Goal: Information Seeking & Learning: Learn about a topic

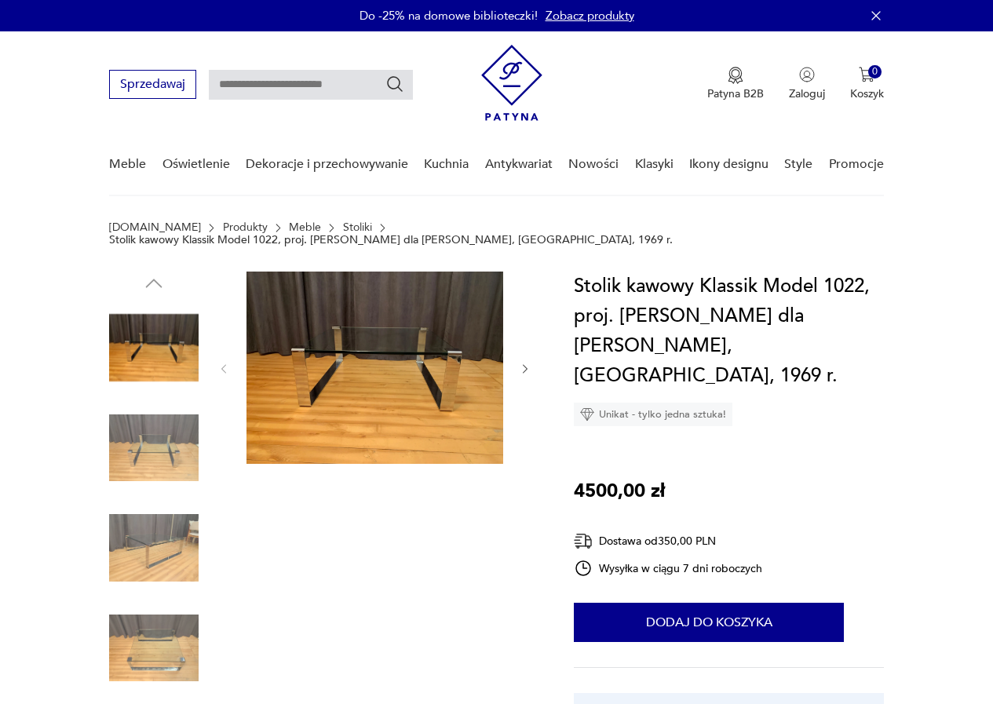
click at [162, 339] on img at bounding box center [153, 347] width 89 height 89
click at [484, 364] on img at bounding box center [374, 368] width 257 height 192
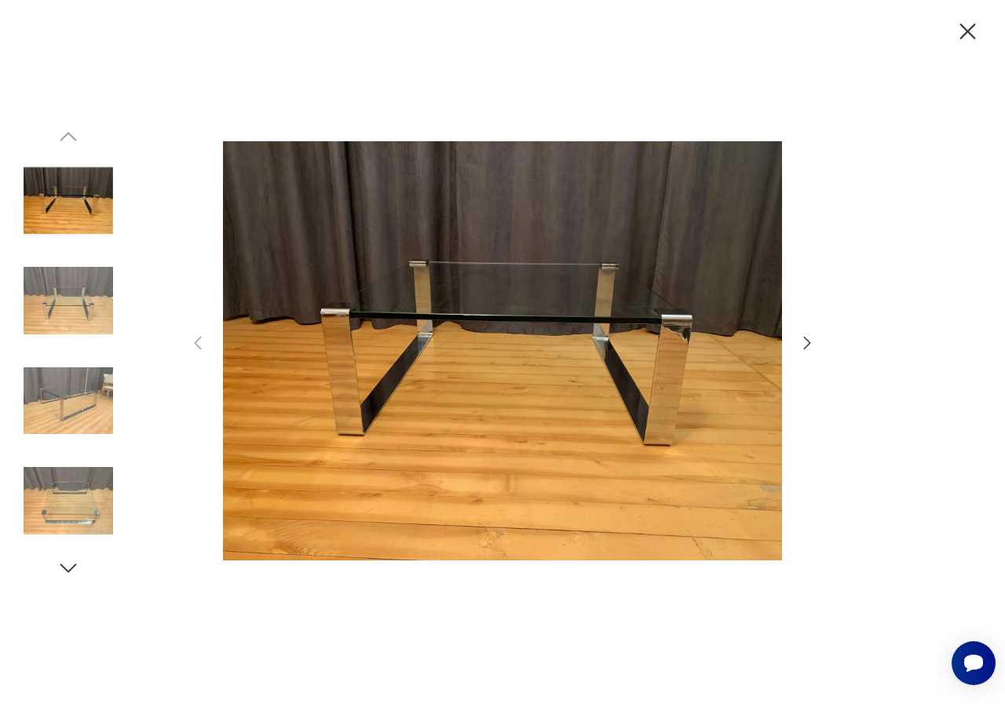
click at [806, 342] on icon "button" at bounding box center [806, 343] width 19 height 19
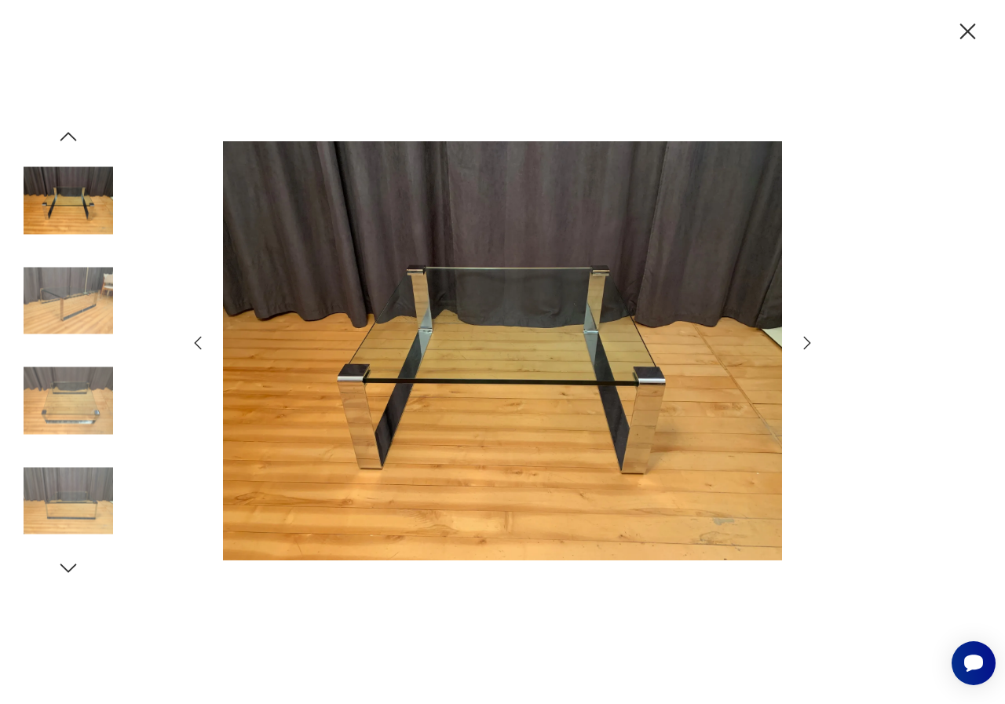
click at [806, 341] on icon "button" at bounding box center [806, 343] width 19 height 19
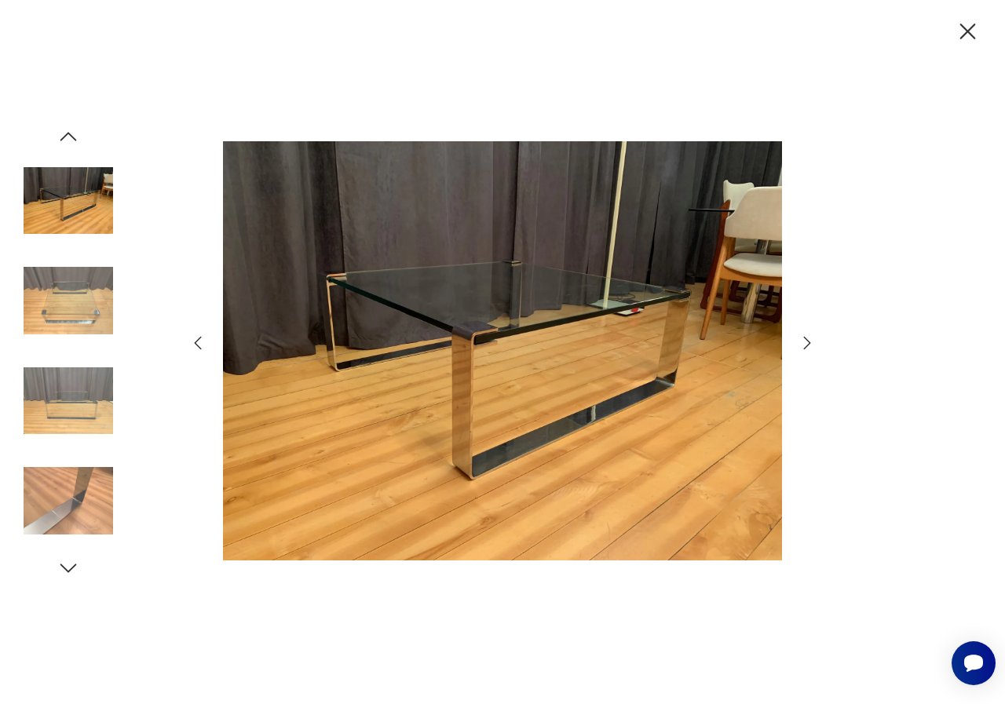
click at [806, 341] on icon "button" at bounding box center [806, 343] width 19 height 19
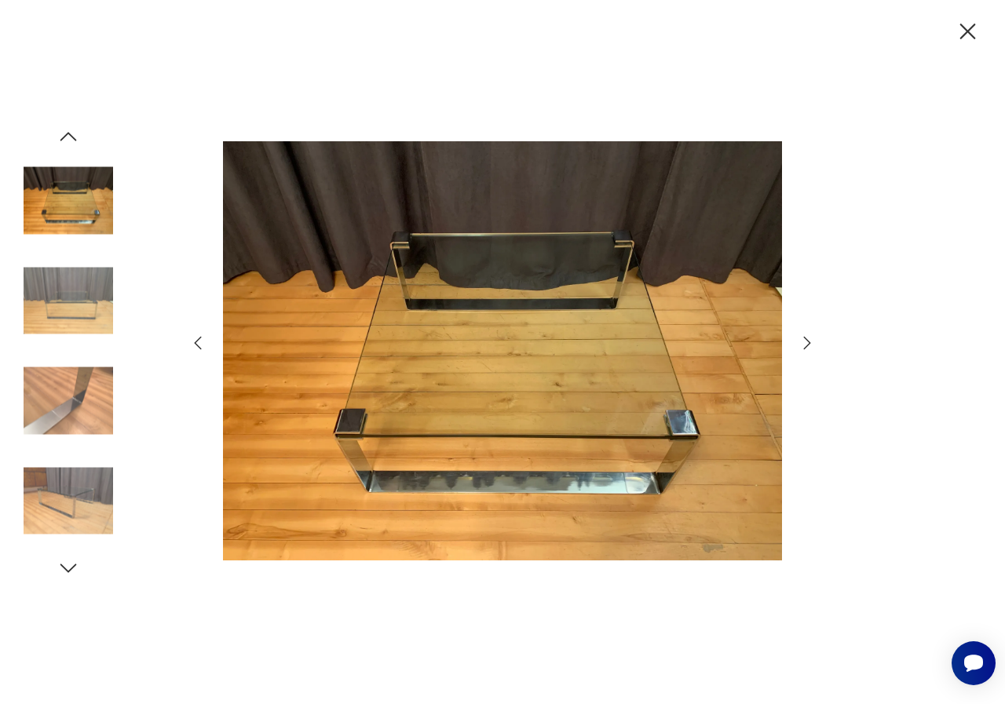
click at [806, 341] on icon "button" at bounding box center [806, 343] width 19 height 19
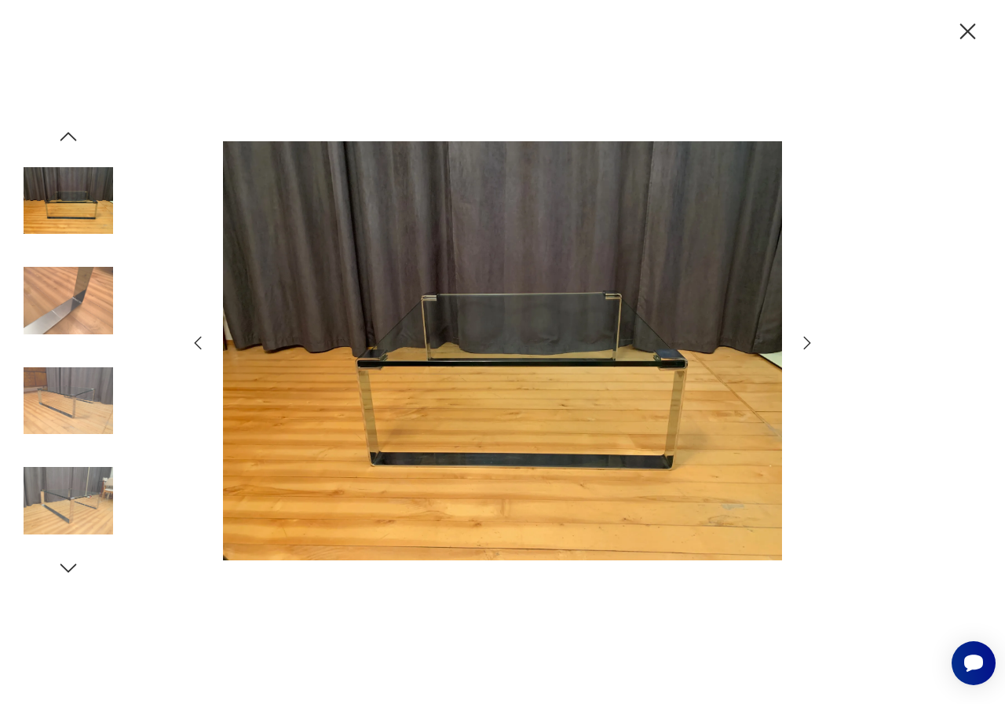
click at [806, 341] on icon "button" at bounding box center [806, 343] width 19 height 19
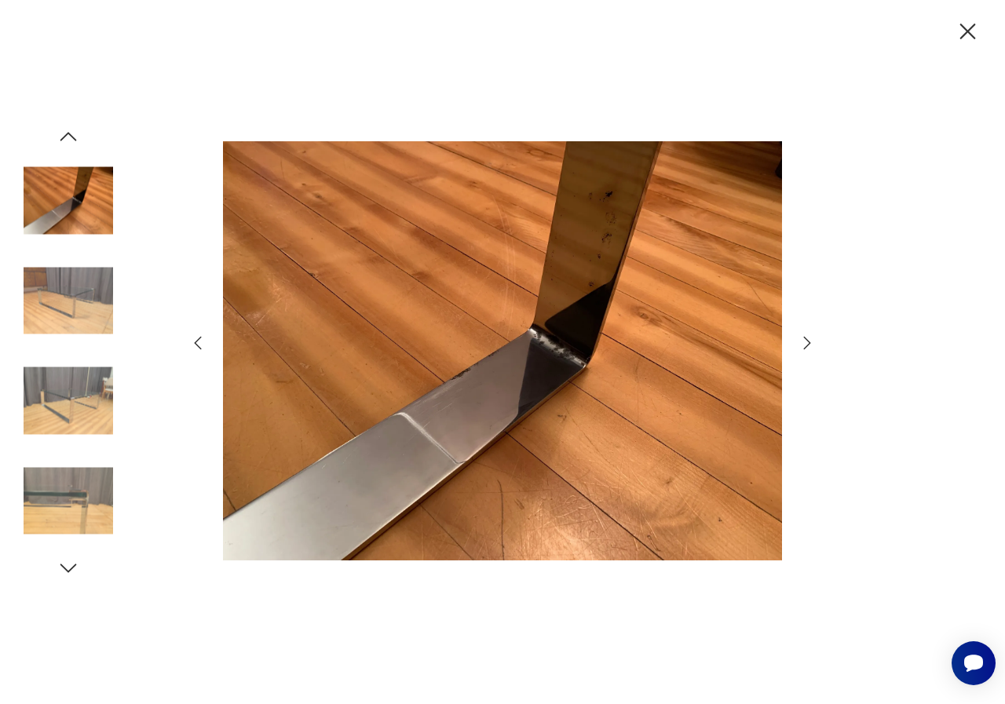
click at [806, 341] on icon "button" at bounding box center [806, 343] width 19 height 19
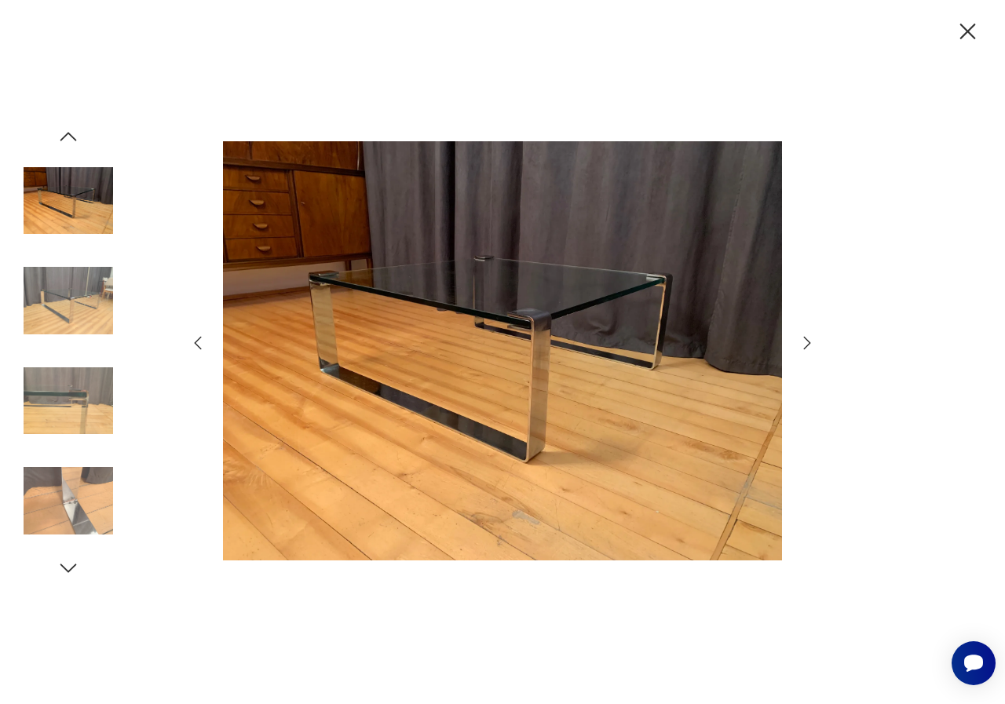
click at [806, 341] on icon "button" at bounding box center [806, 343] width 19 height 19
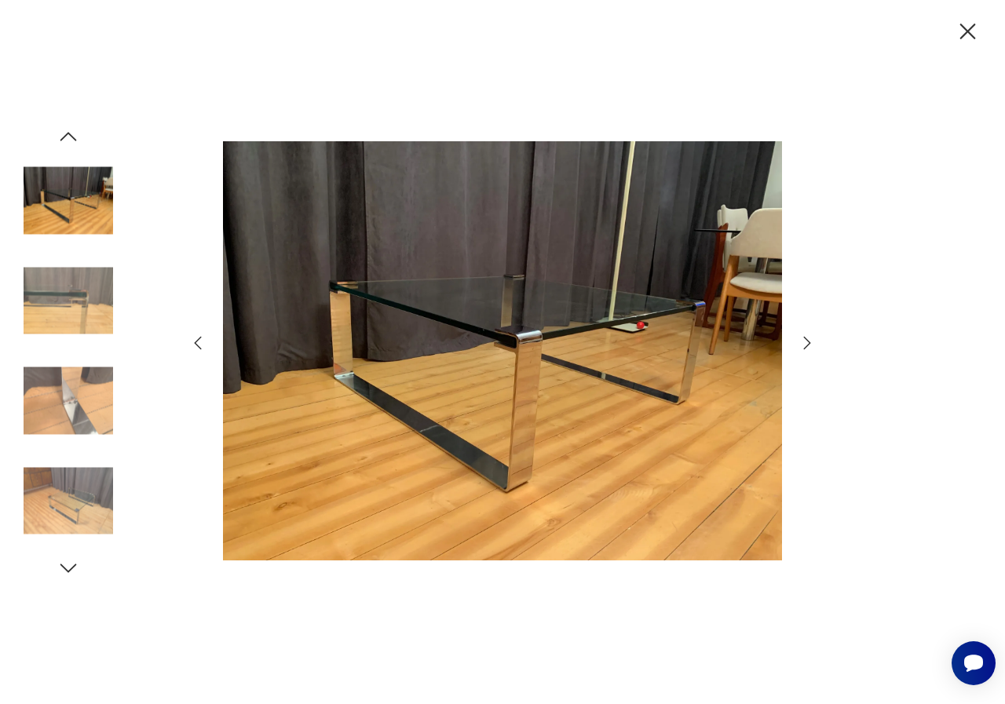
click at [806, 341] on icon "button" at bounding box center [806, 343] width 19 height 19
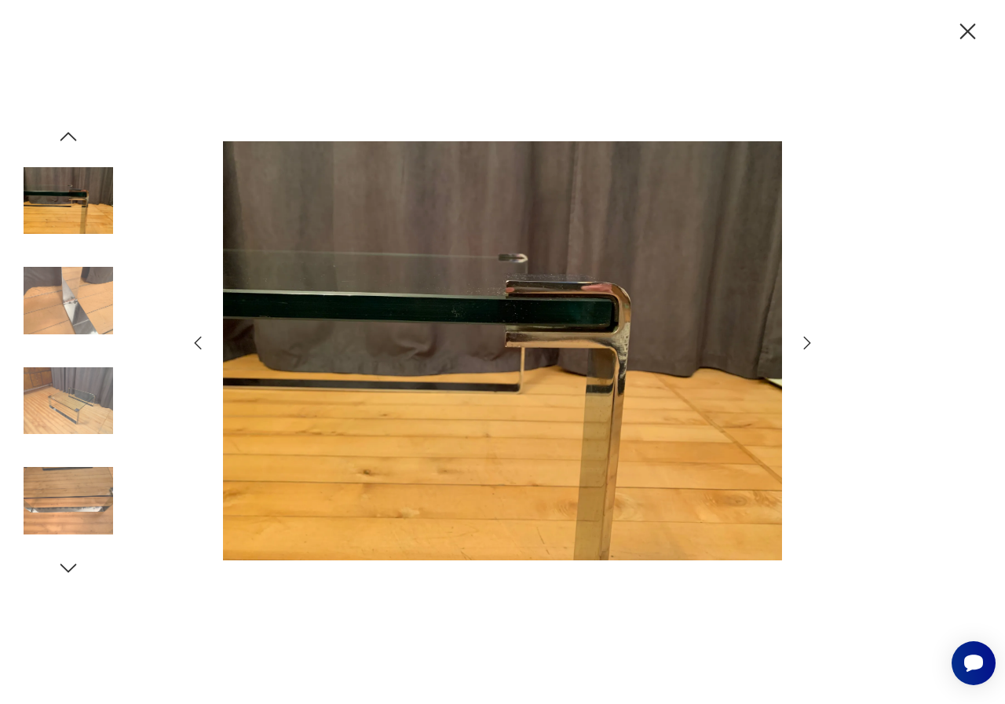
click at [806, 341] on icon "button" at bounding box center [806, 343] width 19 height 19
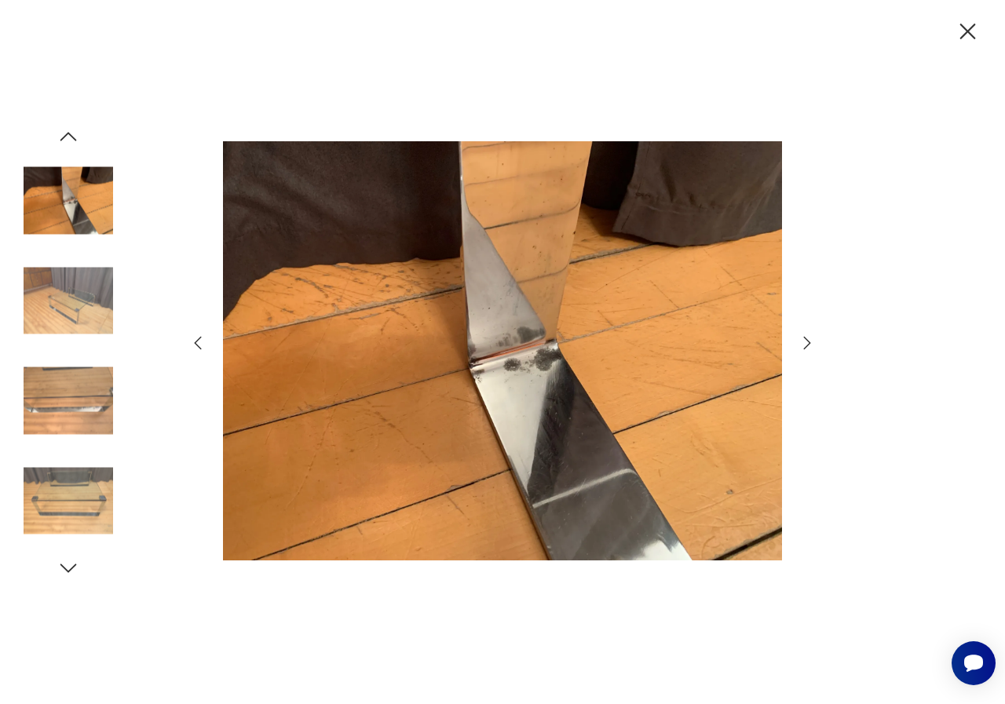
click at [806, 341] on icon "button" at bounding box center [806, 343] width 19 height 19
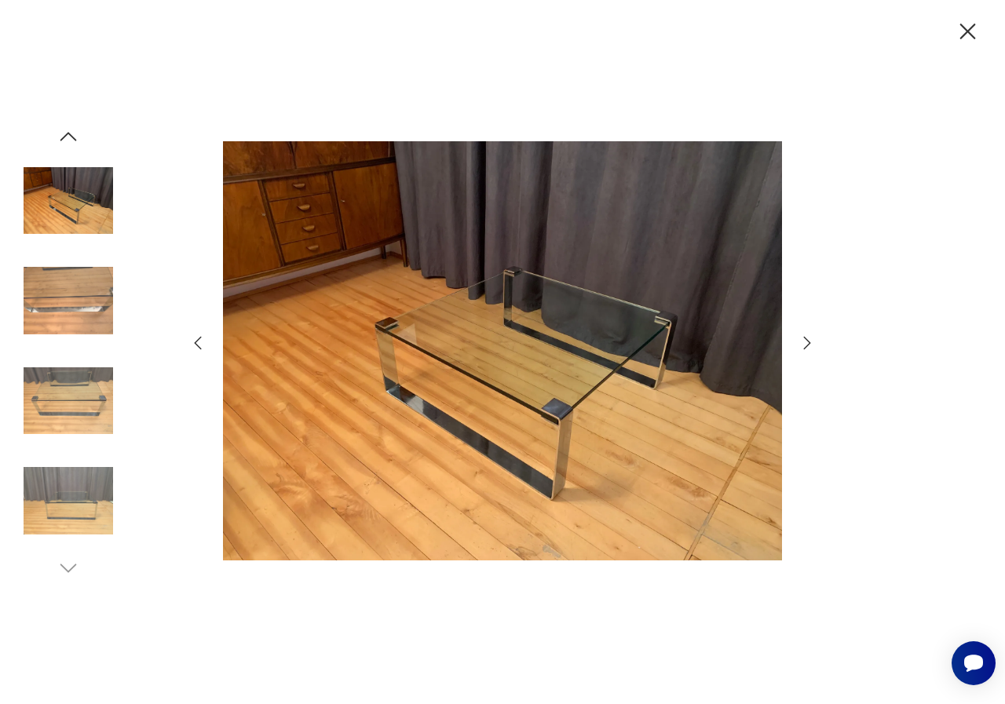
click at [806, 341] on icon "button" at bounding box center [806, 343] width 19 height 19
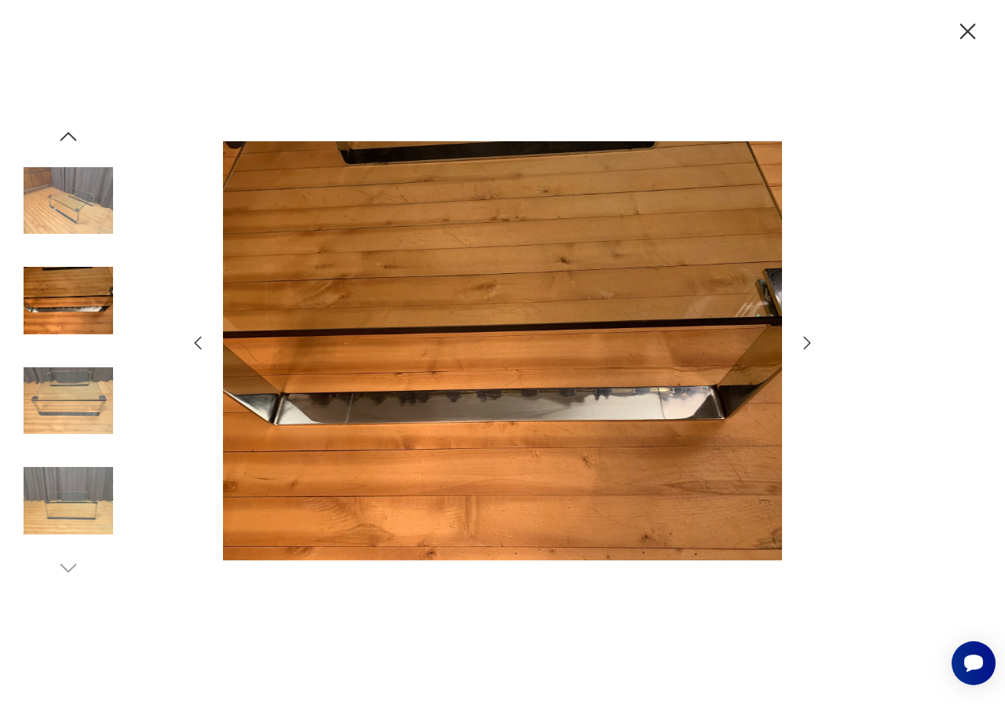
click at [806, 341] on icon "button" at bounding box center [806, 343] width 19 height 19
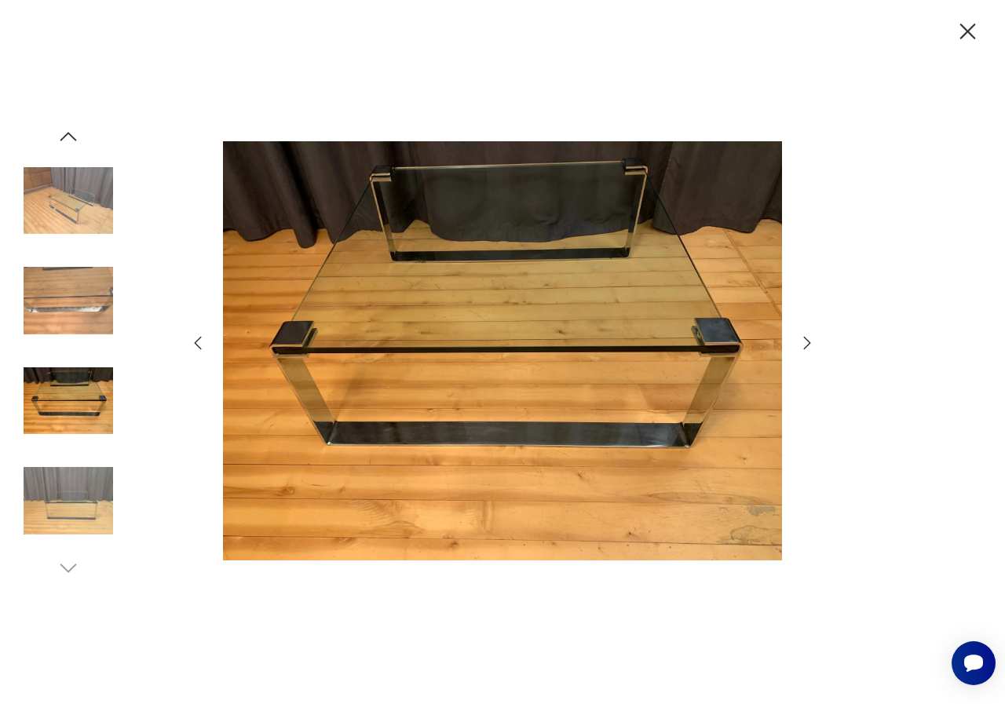
click at [806, 341] on icon "button" at bounding box center [806, 343] width 19 height 19
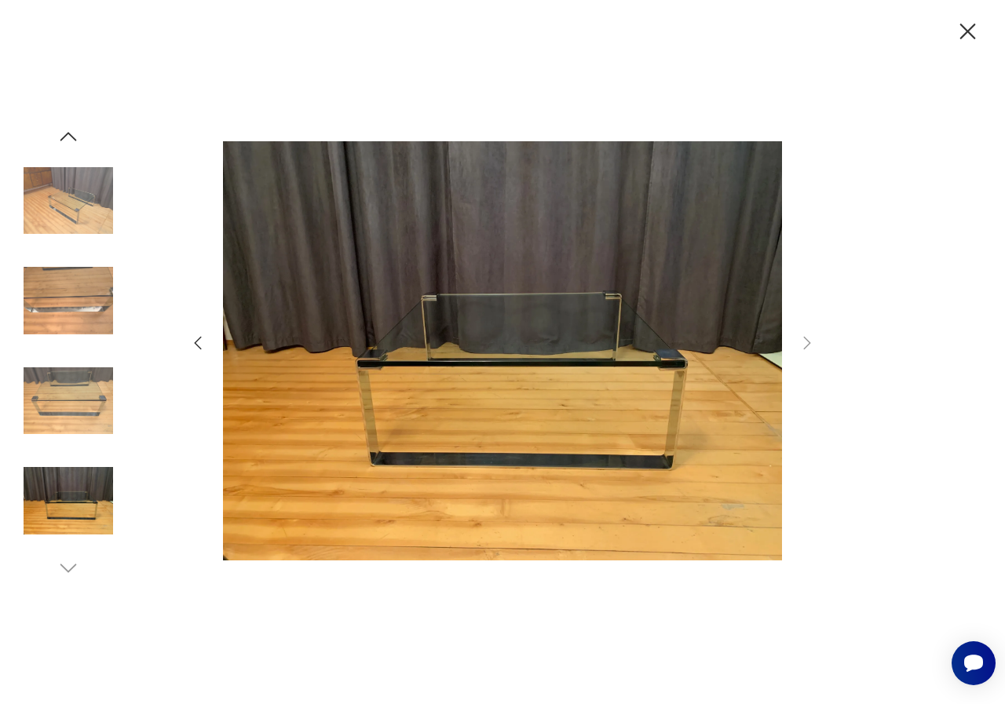
click at [961, 24] on icon "button" at bounding box center [967, 31] width 27 height 27
